Goal: Navigation & Orientation: Find specific page/section

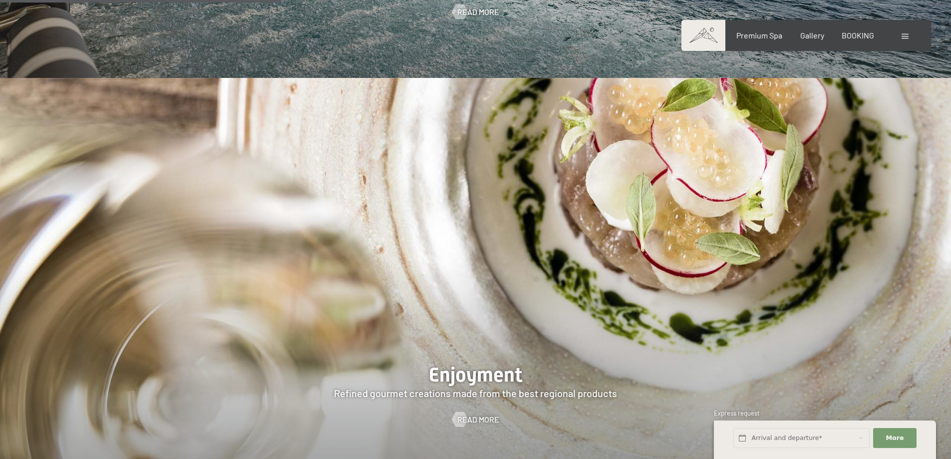
scroll to position [1848, 0]
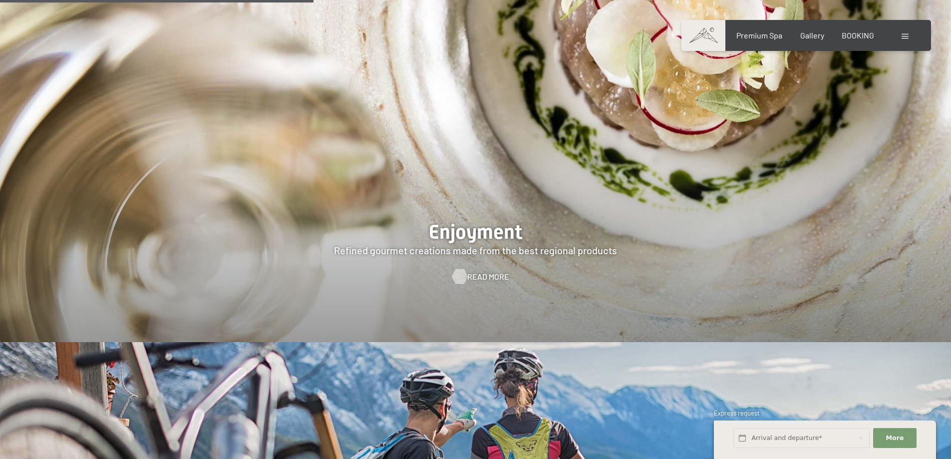
click at [480, 271] on span "Read more" at bounding box center [488, 276] width 42 height 11
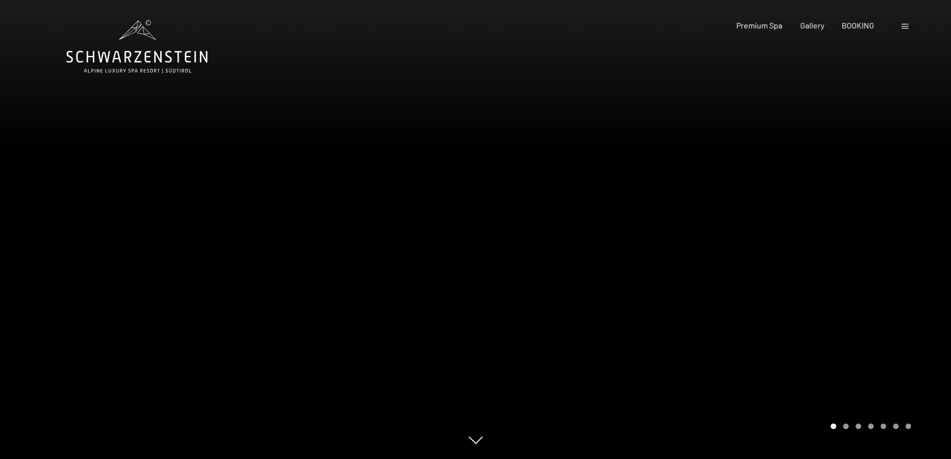
drag, startPoint x: 413, startPoint y: 288, endPoint x: 339, endPoint y: 139, distance: 166.2
click at [345, 142] on div at bounding box center [238, 229] width 476 height 459
